Goal: Register for event/course: Sign up to attend an event or enroll in a course

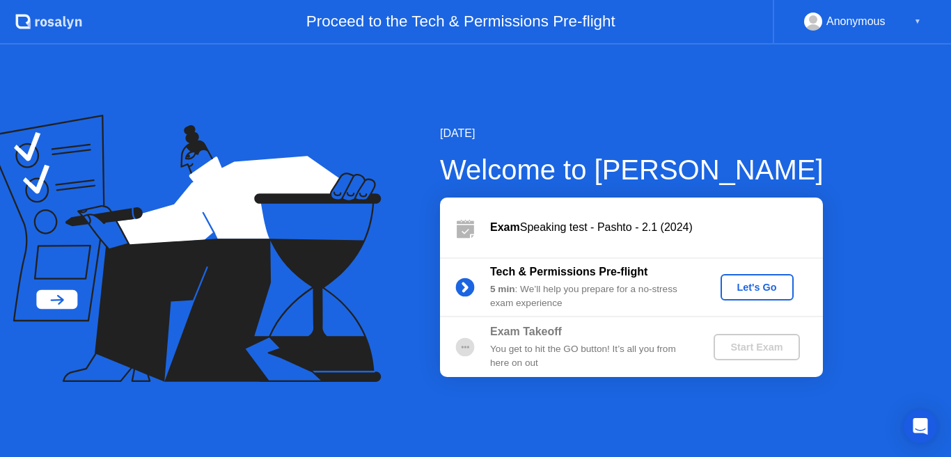
click at [746, 286] on div "Let's Go" at bounding box center [757, 287] width 62 height 11
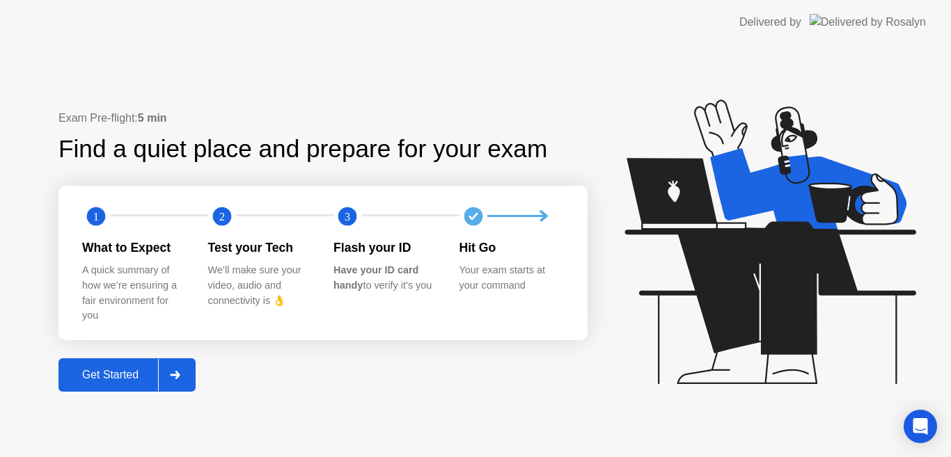
click at [99, 372] on div "Get Started" at bounding box center [110, 375] width 95 height 13
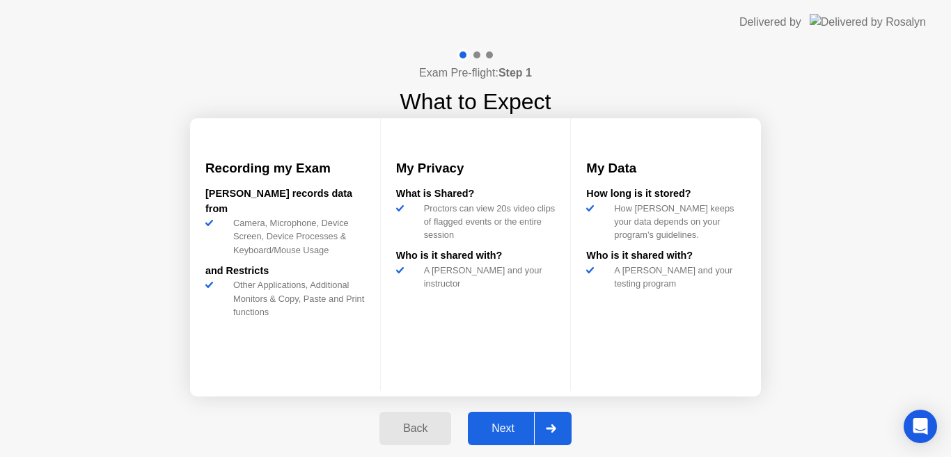
click at [496, 425] on div "Next" at bounding box center [503, 429] width 62 height 13
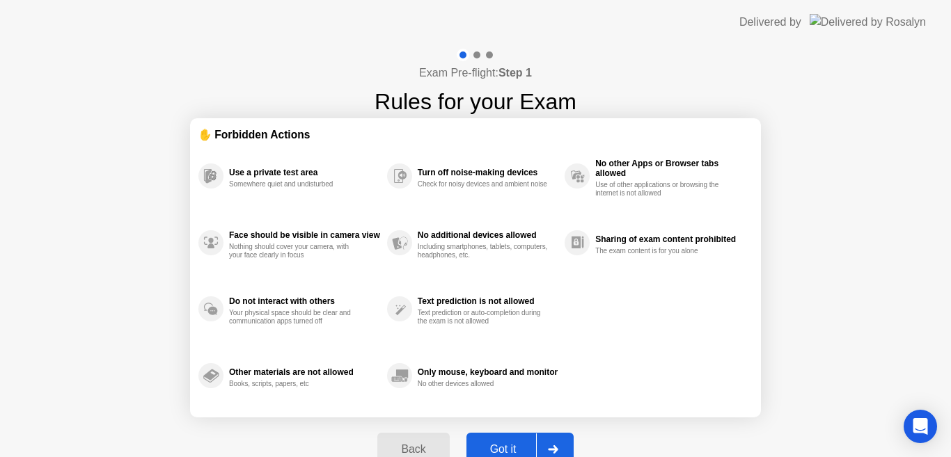
click at [501, 446] on div "Got it" at bounding box center [503, 450] width 65 height 13
select select "**********"
select select "*******"
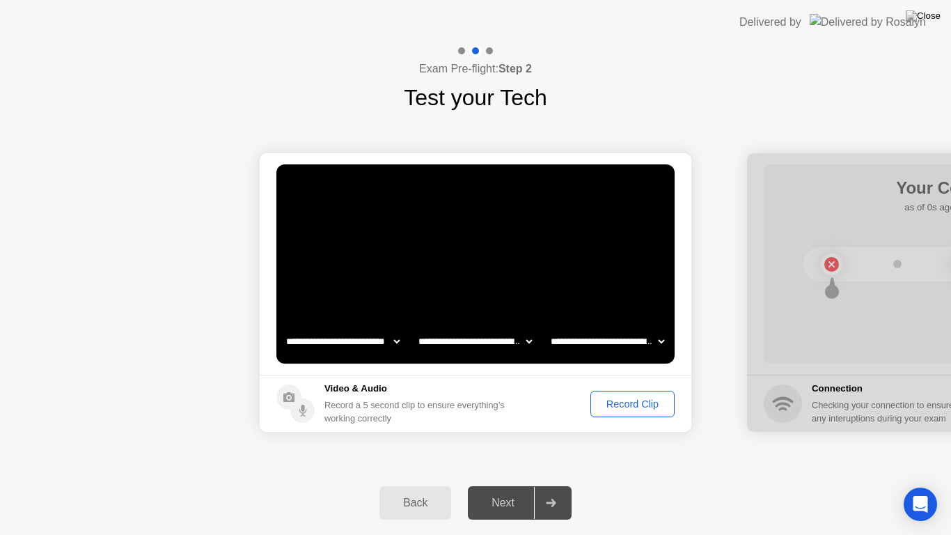
click at [616, 403] on div "Record Clip" at bounding box center [632, 403] width 75 height 11
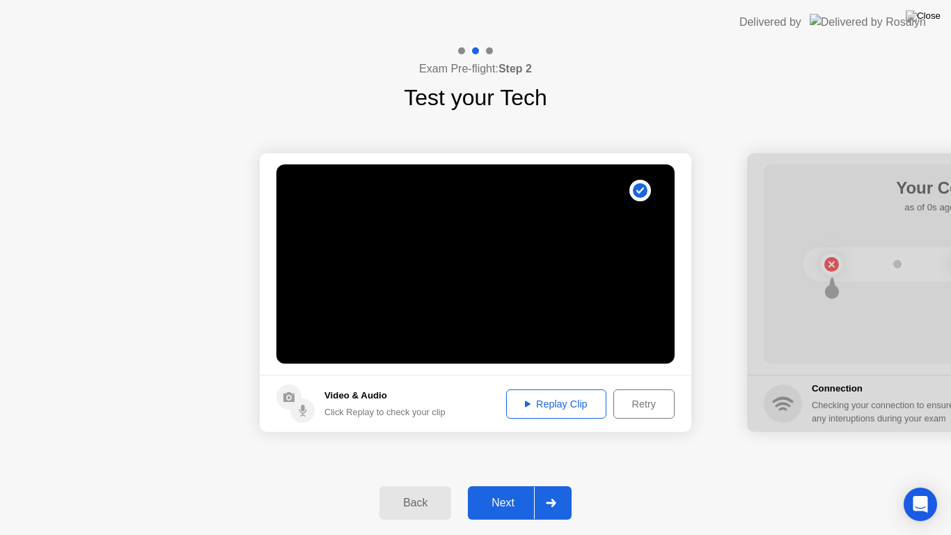
click at [510, 457] on div "Next" at bounding box center [503, 502] width 62 height 13
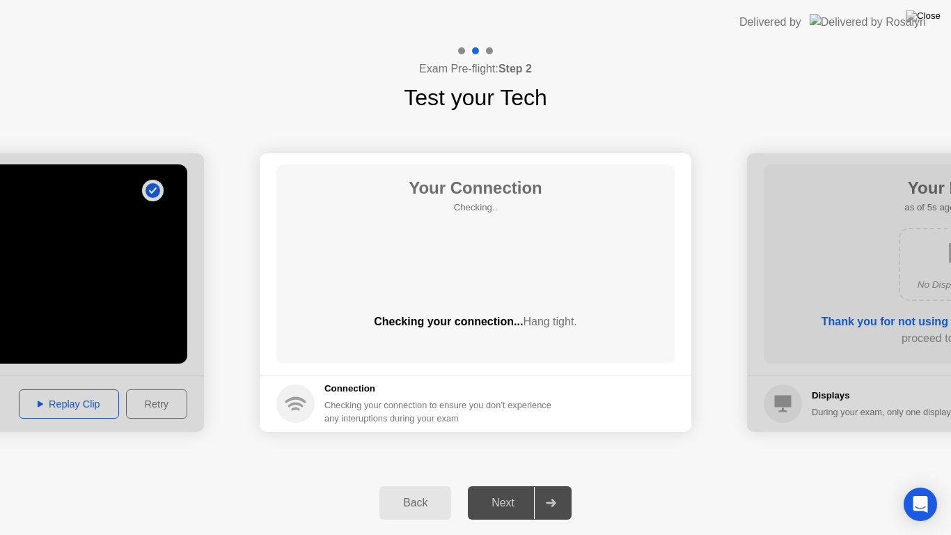
click at [510, 457] on div "Next" at bounding box center [503, 502] width 62 height 13
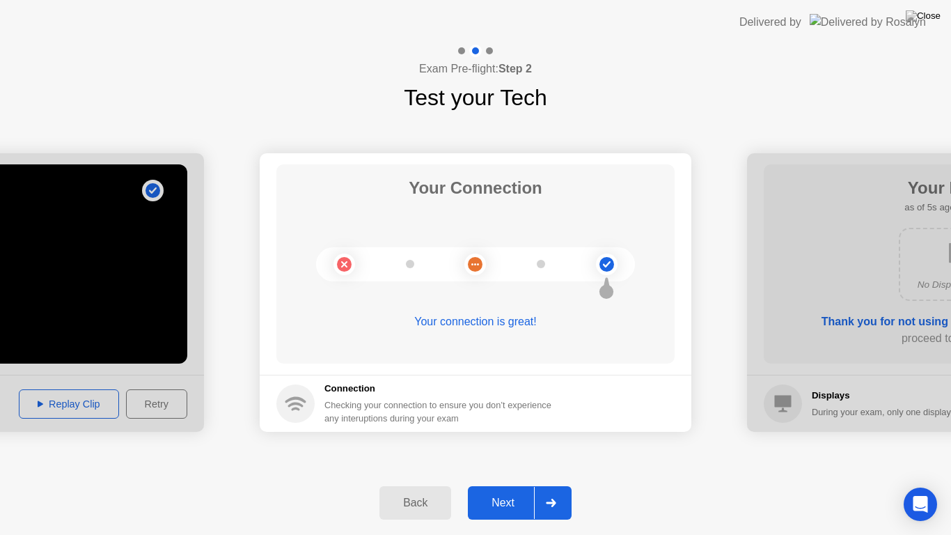
click at [510, 457] on div "Next" at bounding box center [503, 502] width 62 height 13
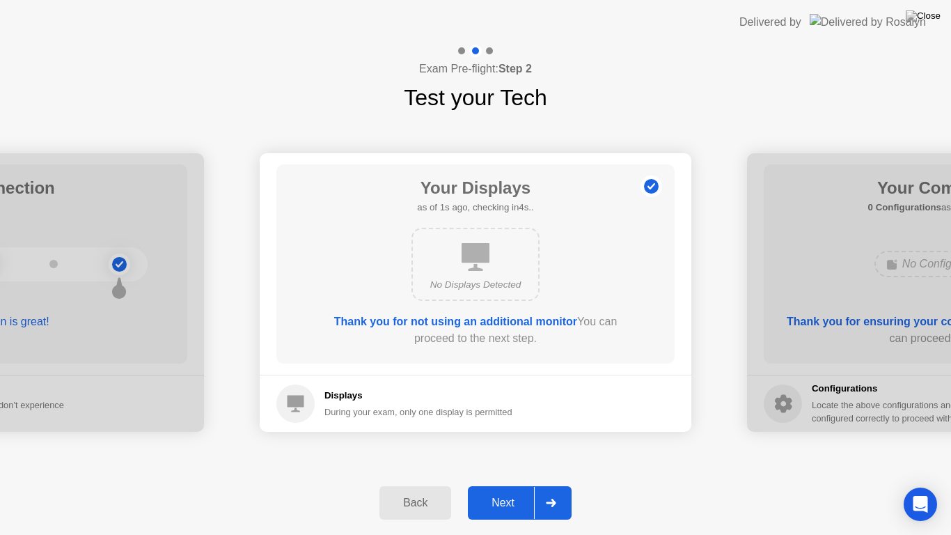
click at [509, 457] on div "Next" at bounding box center [503, 502] width 62 height 13
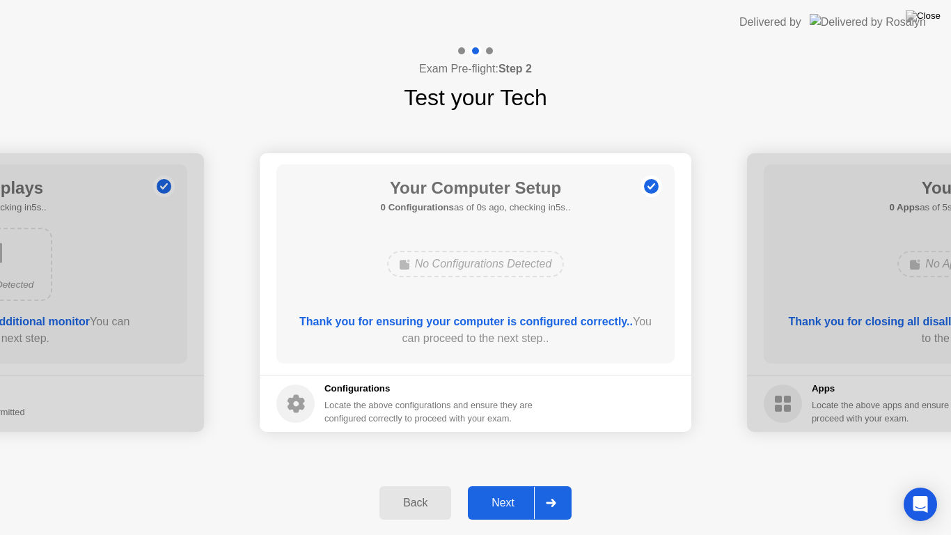
click at [509, 457] on div "Next" at bounding box center [503, 502] width 62 height 13
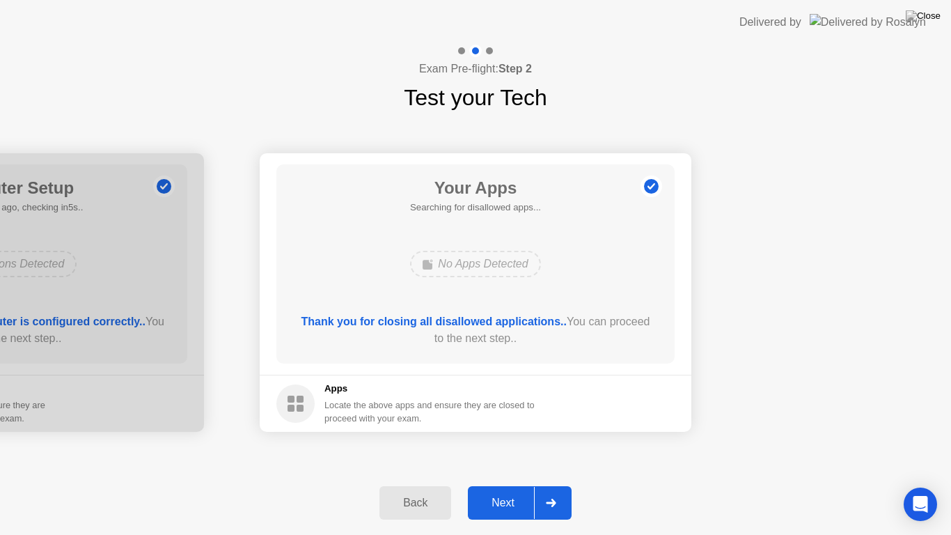
click at [509, 457] on div "Next" at bounding box center [503, 502] width 62 height 13
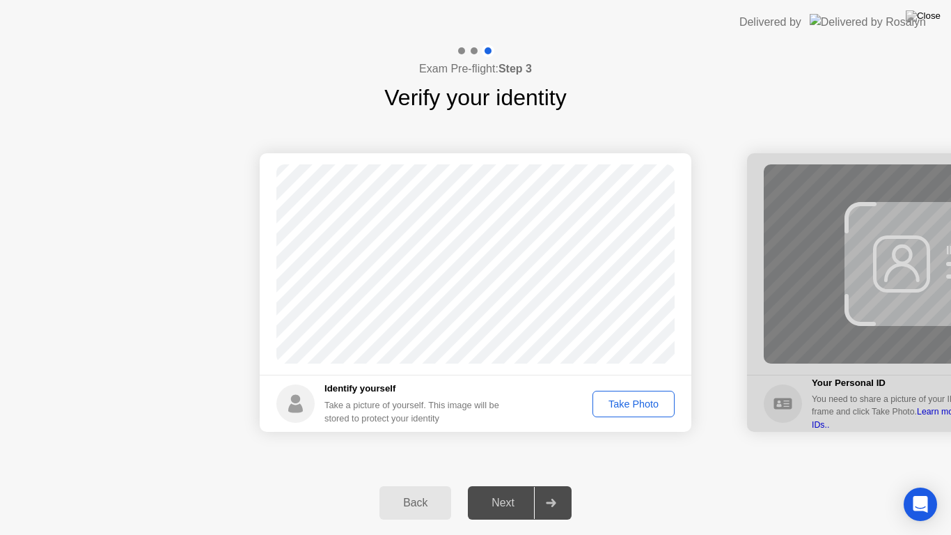
click at [634, 407] on div "Take Photo" at bounding box center [633, 403] width 72 height 11
click at [499, 457] on div "Next" at bounding box center [503, 502] width 62 height 13
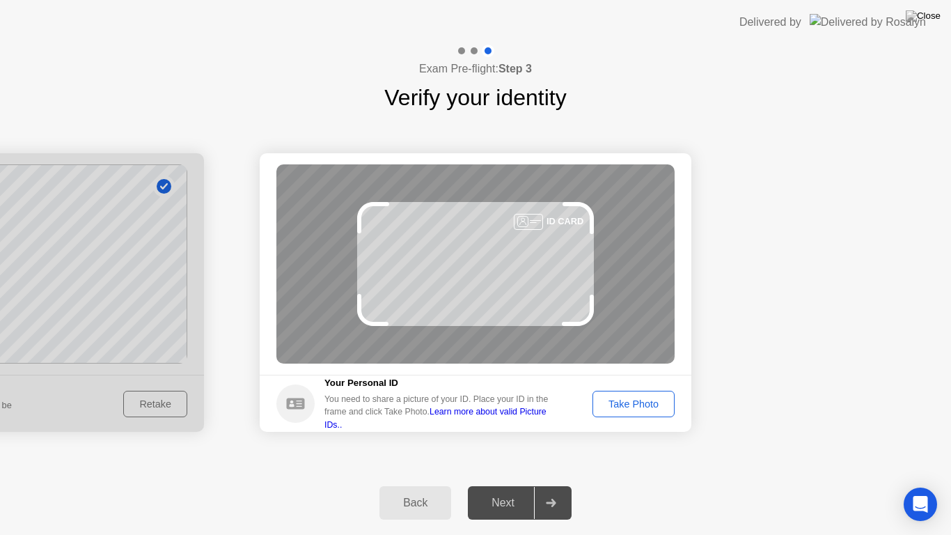
click at [630, 409] on div "Take Photo" at bounding box center [633, 403] width 72 height 11
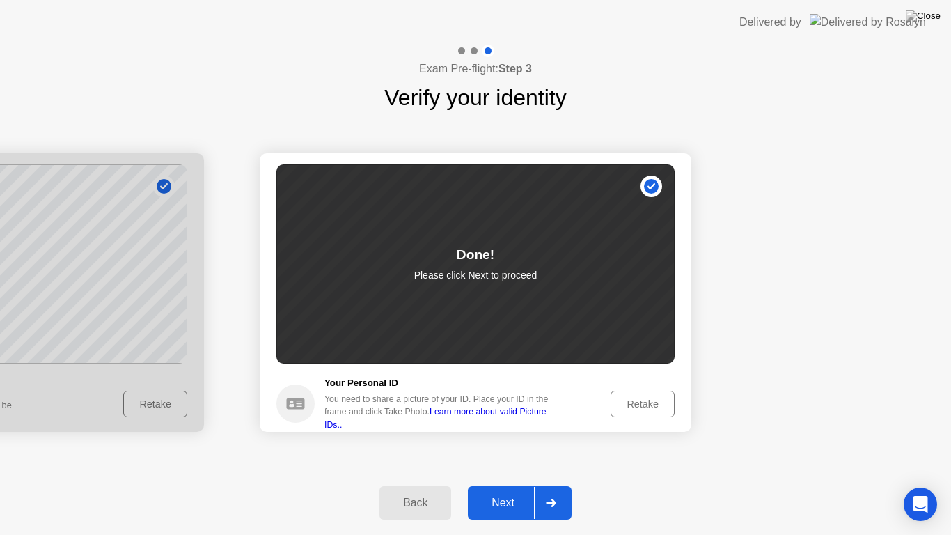
click at [510, 457] on div "Next" at bounding box center [503, 502] width 62 height 13
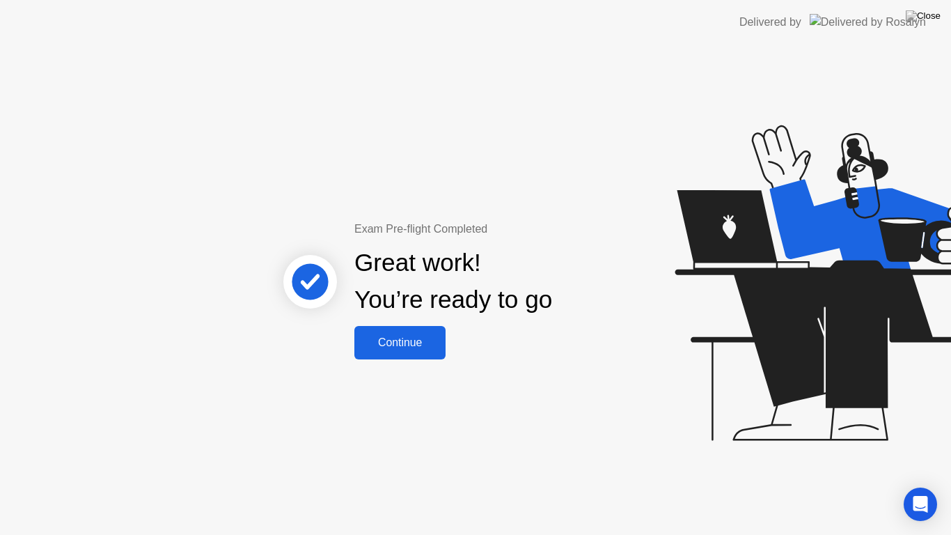
click at [399, 343] on div "Continue" at bounding box center [400, 342] width 83 height 13
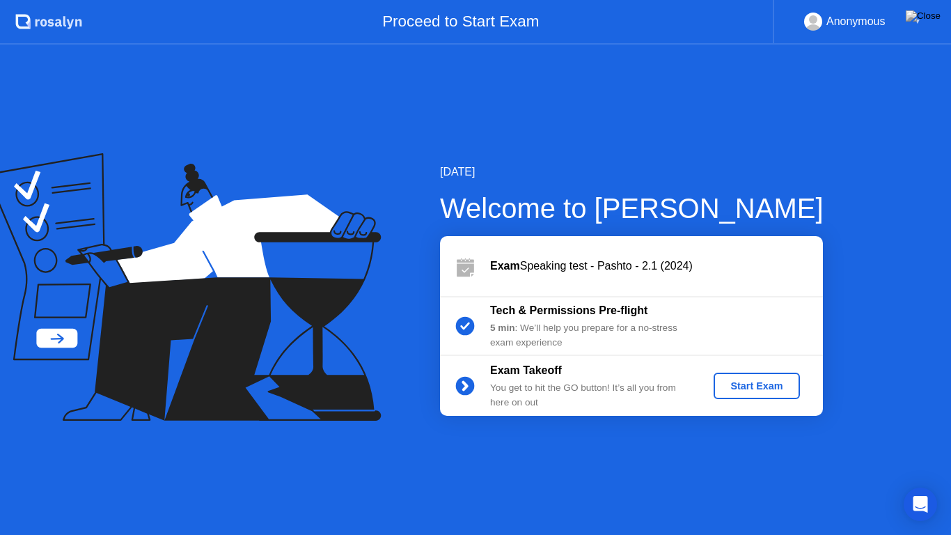
click at [752, 386] on div "Start Exam" at bounding box center [756, 385] width 75 height 11
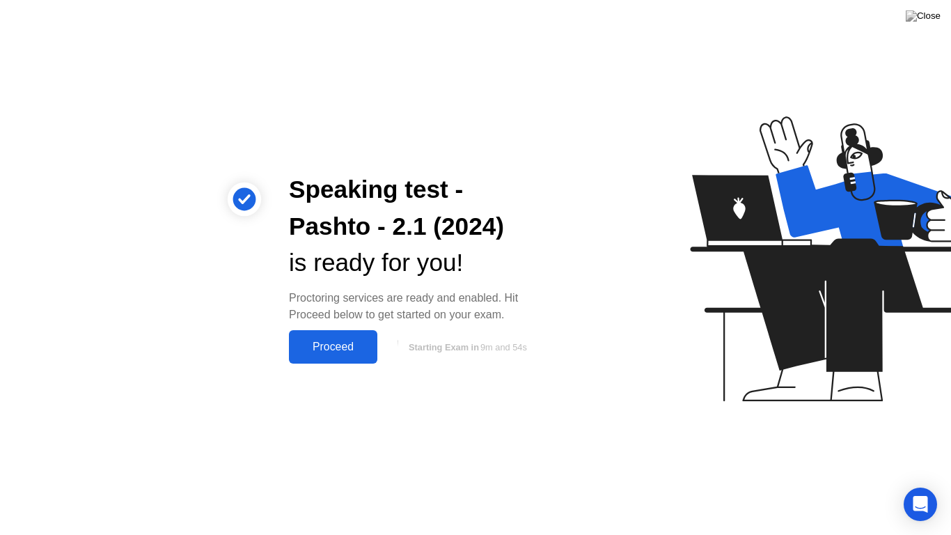
click at [334, 348] on div "Proceed" at bounding box center [333, 346] width 80 height 13
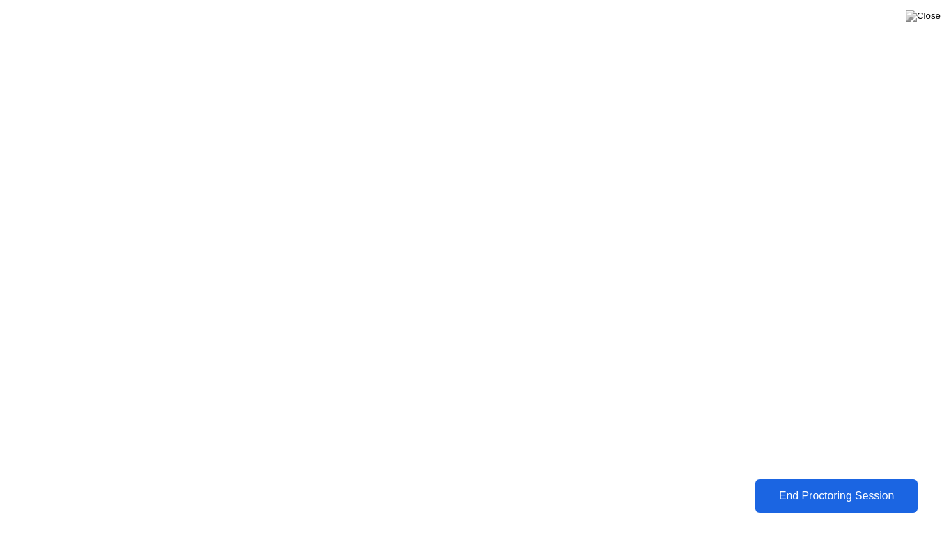
click at [826, 457] on div "End Proctoring Session" at bounding box center [836, 495] width 155 height 13
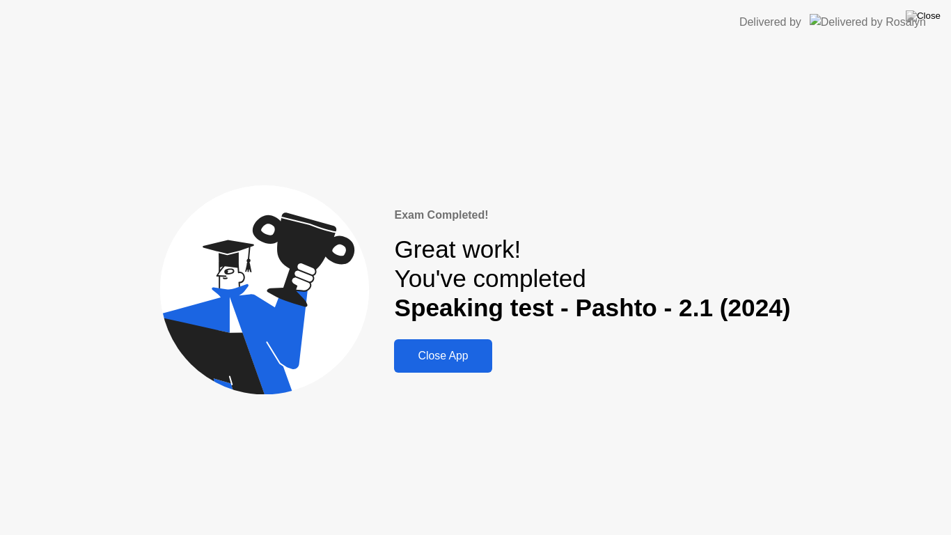
click at [445, 359] on div "Close App" at bounding box center [442, 356] width 89 height 13
